Goal: Information Seeking & Learning: Understand process/instructions

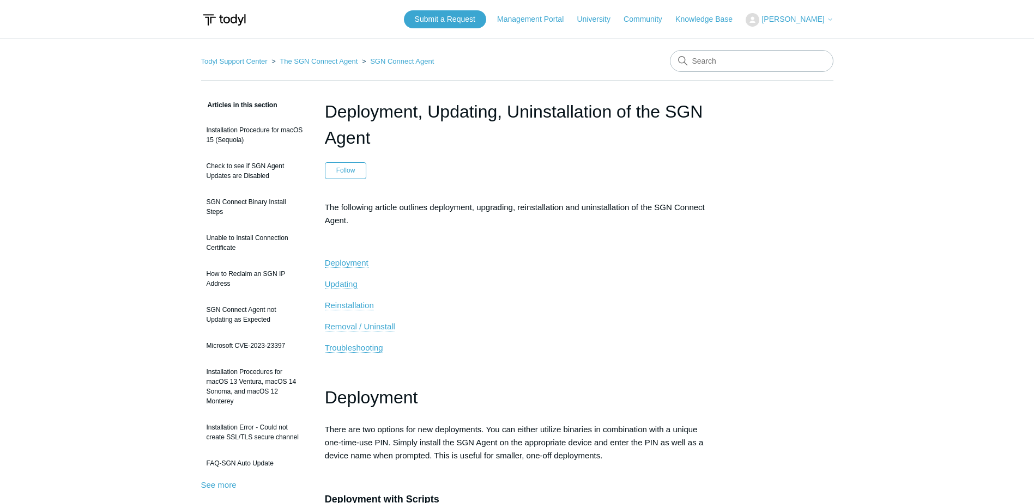
click at [347, 327] on span "Removal / Uninstall" at bounding box center [360, 326] width 70 height 9
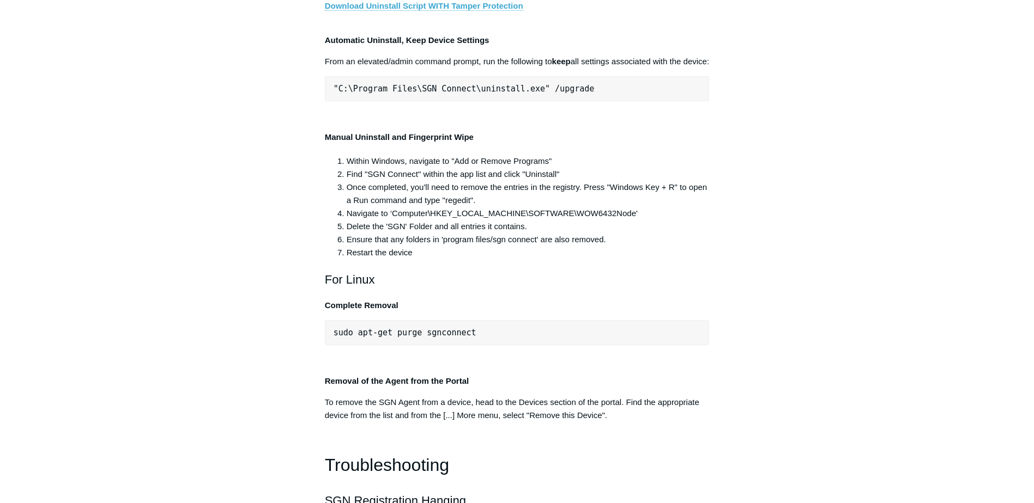
scroll to position [2119, 0]
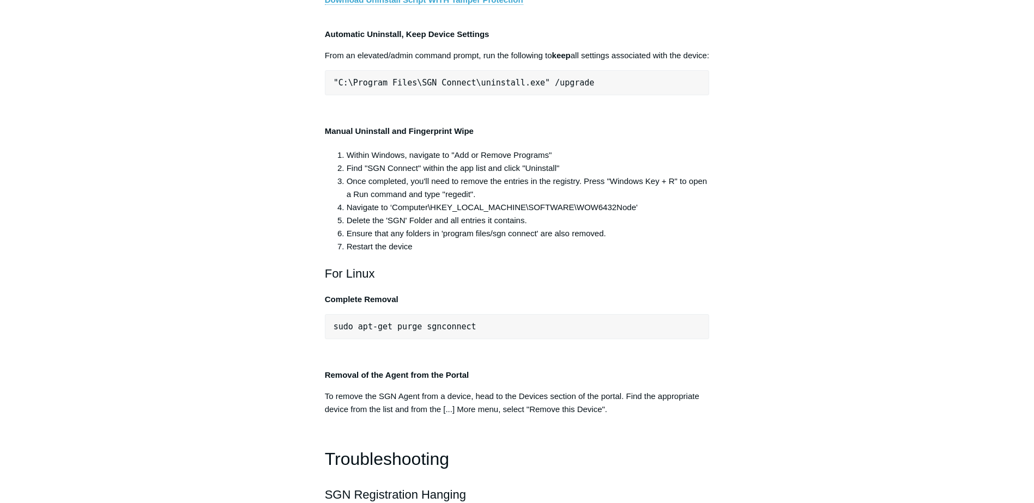
drag, startPoint x: 544, startPoint y: 232, endPoint x: 391, endPoint y: 232, distance: 152.6
drag, startPoint x: 391, startPoint y: 232, endPoint x: 419, endPoint y: 239, distance: 28.7
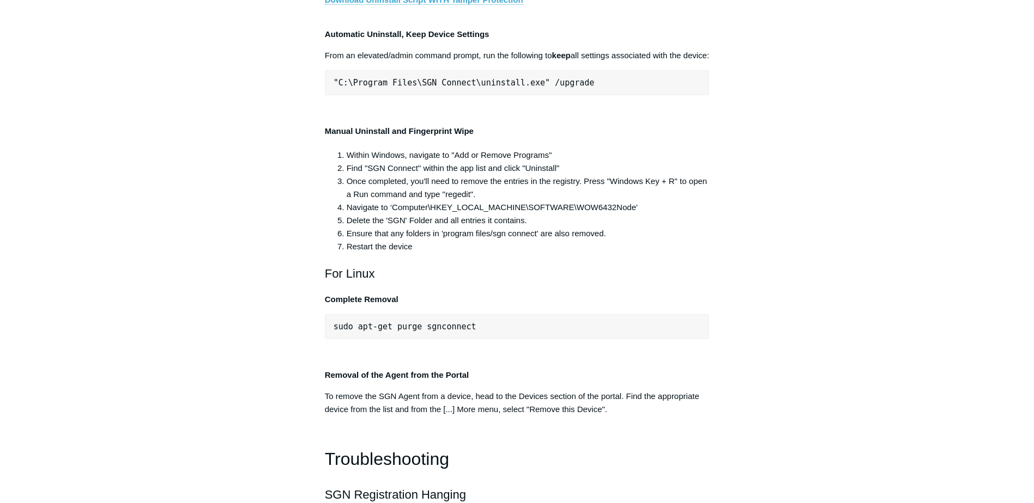
drag, startPoint x: 527, startPoint y: 230, endPoint x: 337, endPoint y: 233, distance: 189.6
copy span "C:\Program Files\SGN Connect\uninstall.exe"
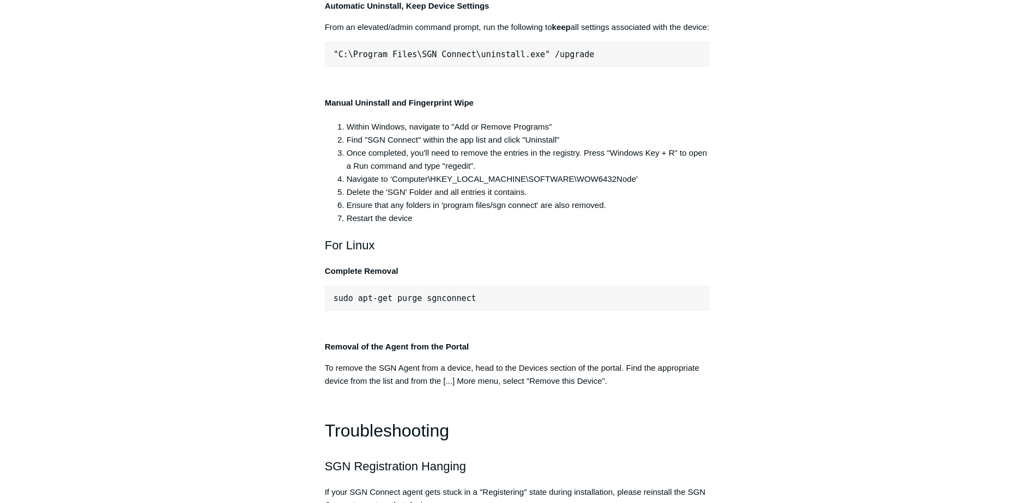
scroll to position [2174, 0]
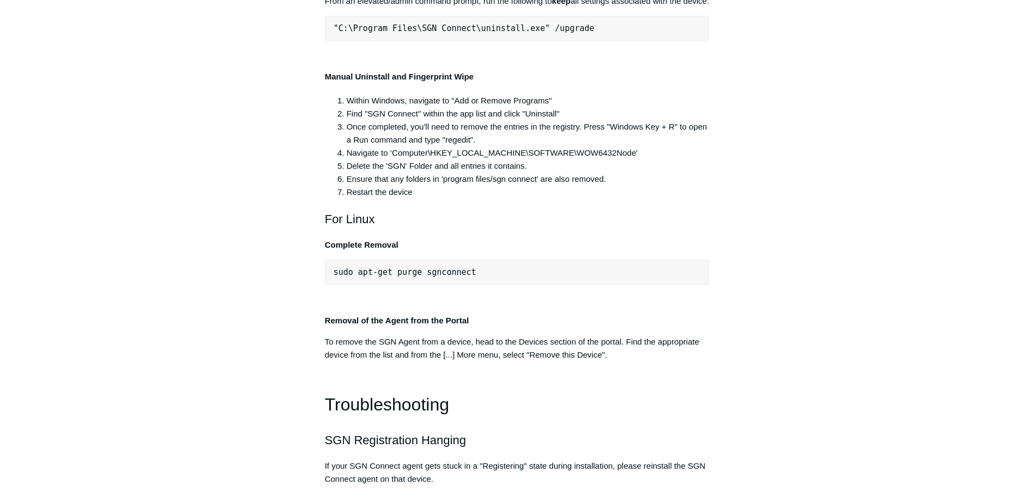
drag, startPoint x: 696, startPoint y: 230, endPoint x: 337, endPoint y: 227, distance: 359.1
copy pre "C:\Program Files\SGN Connect\uninstall.exe" /uninstallKey yourMaintenanceKeyHere"
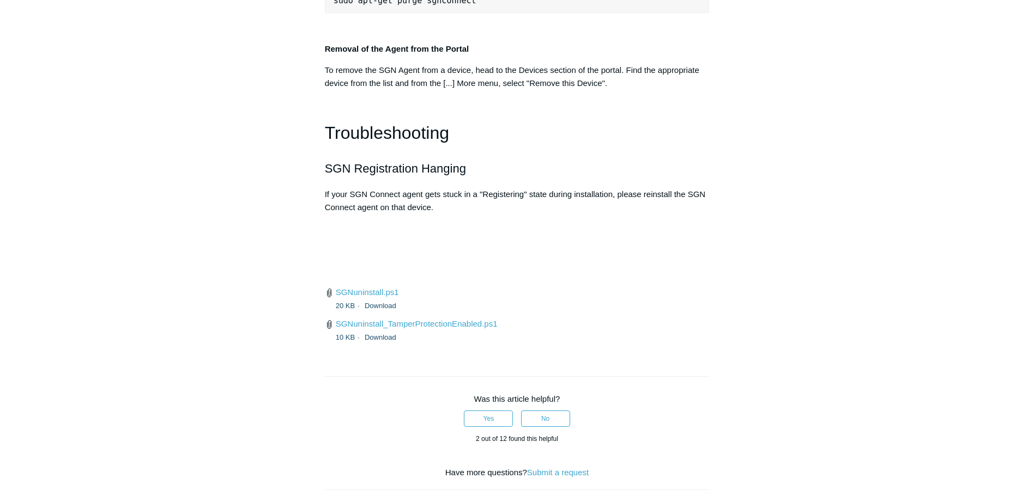
scroll to position [2446, 0]
